Goal: Transaction & Acquisition: Subscribe to service/newsletter

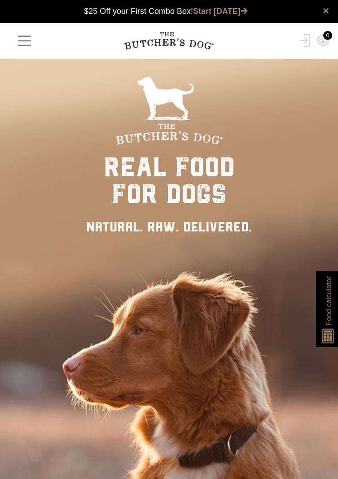
click at [23, 47] on span "button" at bounding box center [24, 40] width 17 height 17
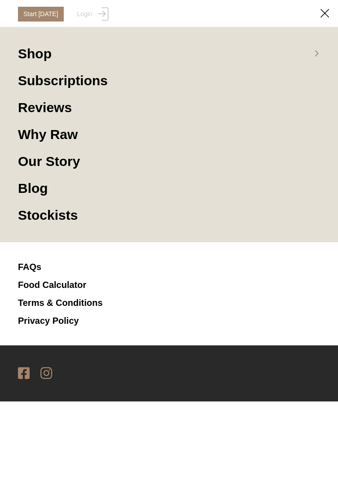
click at [46, 84] on link "Subscriptions" at bounding box center [169, 85] width 302 height 27
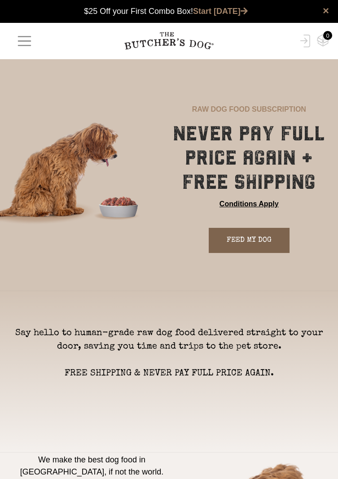
click at [266, 243] on link "FEED MY DOG" at bounding box center [249, 240] width 81 height 25
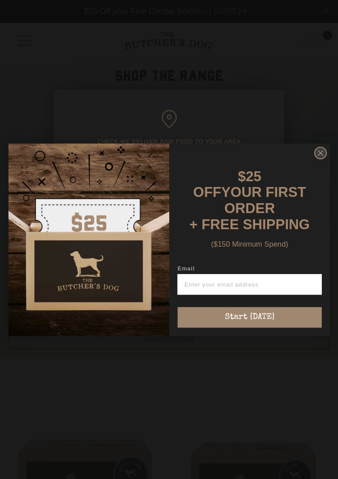
click at [324, 159] on circle "Close dialog" at bounding box center [320, 153] width 12 height 12
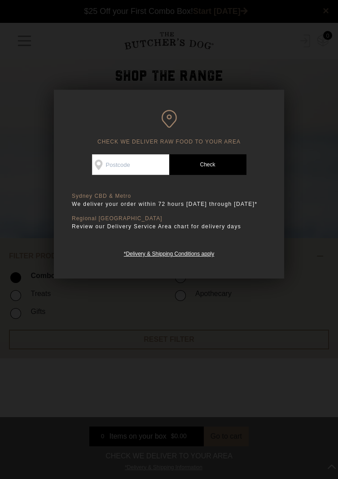
click at [134, 162] on input "Check Availability At" at bounding box center [130, 164] width 77 height 21
type input "4021"
click at [219, 165] on link "Check Postcode" at bounding box center [207, 164] width 77 height 21
